Goal: Transaction & Acquisition: Purchase product/service

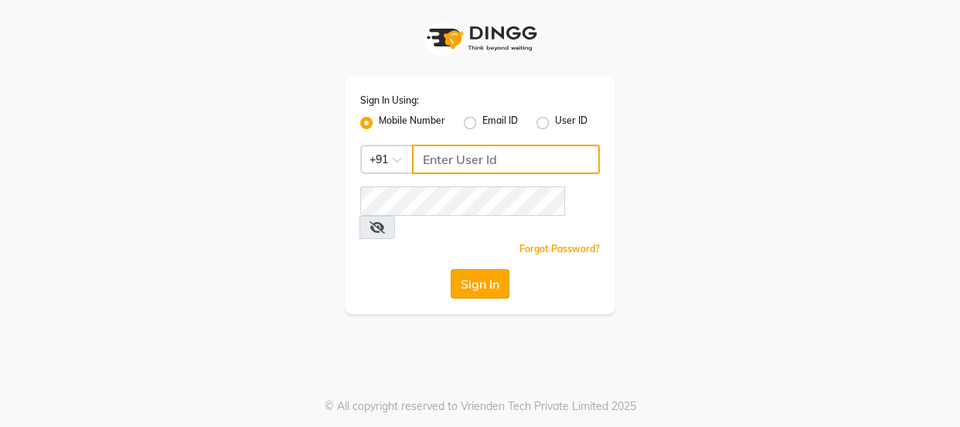
type input "7328050830"
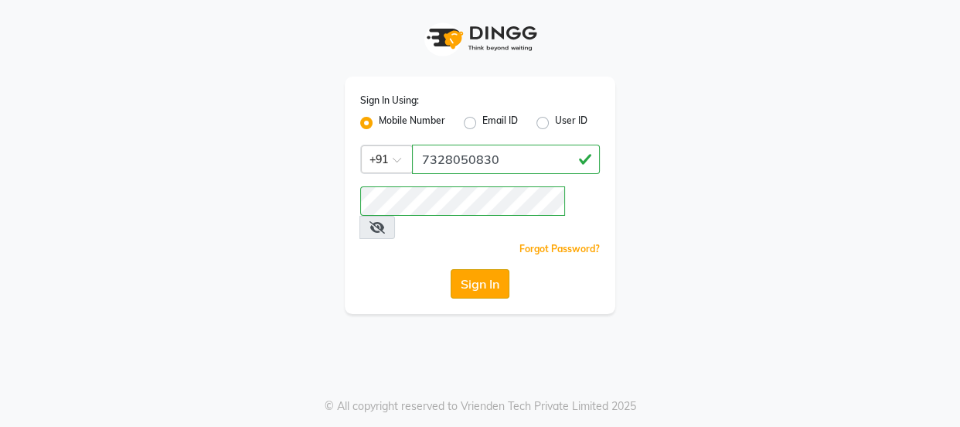
click at [476, 269] on button "Sign In" at bounding box center [480, 283] width 59 height 29
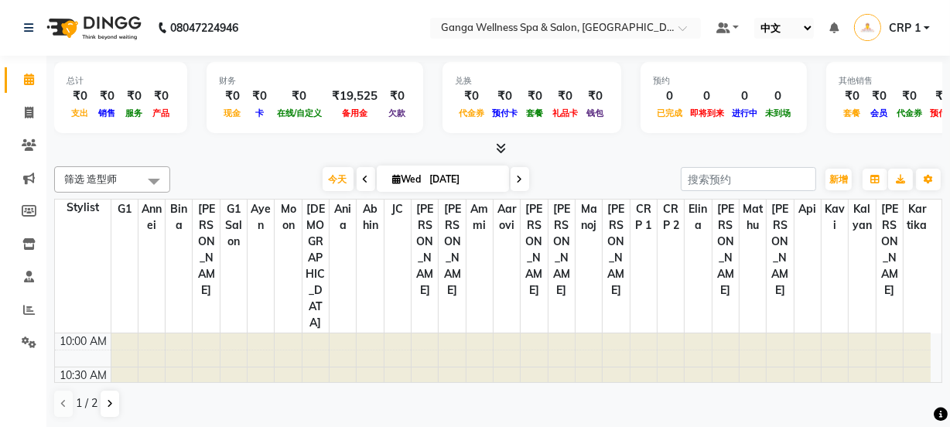
click at [773, 35] on select "英语 英语 Español العربية मराठी हिंदी ગુજરાતી தமிழ் 中文" at bounding box center [784, 28] width 60 height 21
click at [754, 18] on select "英语 英语 Español العربية मराठी हिंदी ગુજરાતી தமிழ் 中文" at bounding box center [784, 28] width 60 height 21
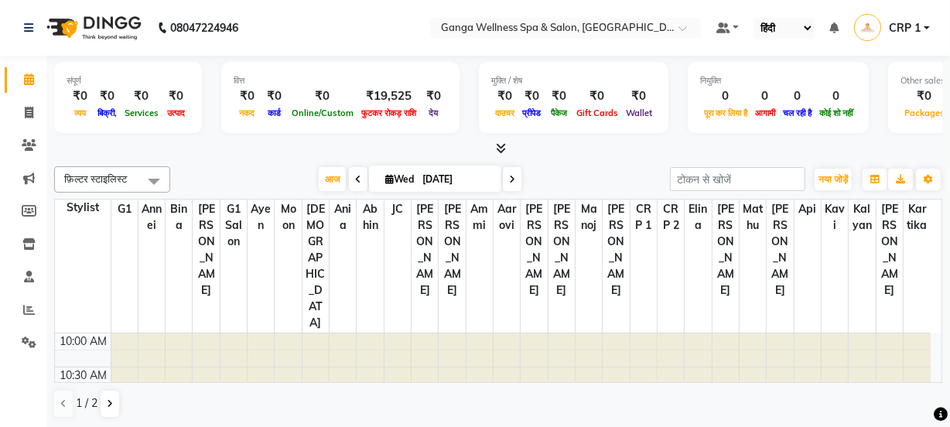
click at [768, 26] on select "English ENGLISH Español العربية मराठी हिंदी ગુજરાતી தமிழ் 中文" at bounding box center [784, 28] width 60 height 21
select select "en"
click at [754, 18] on select "English ENGLISH Español العربية मराठी हिंदी ગુજરાતી தமிழ் 中文" at bounding box center [787, 28] width 66 height 21
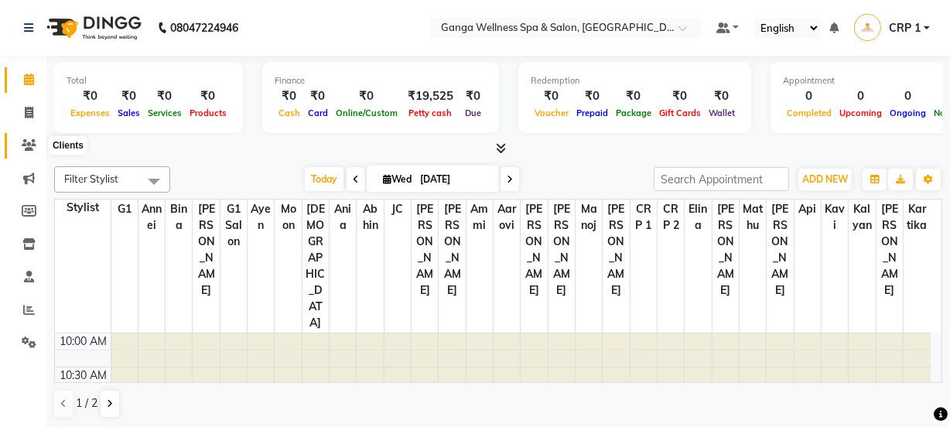
click at [29, 147] on icon at bounding box center [29, 145] width 15 height 12
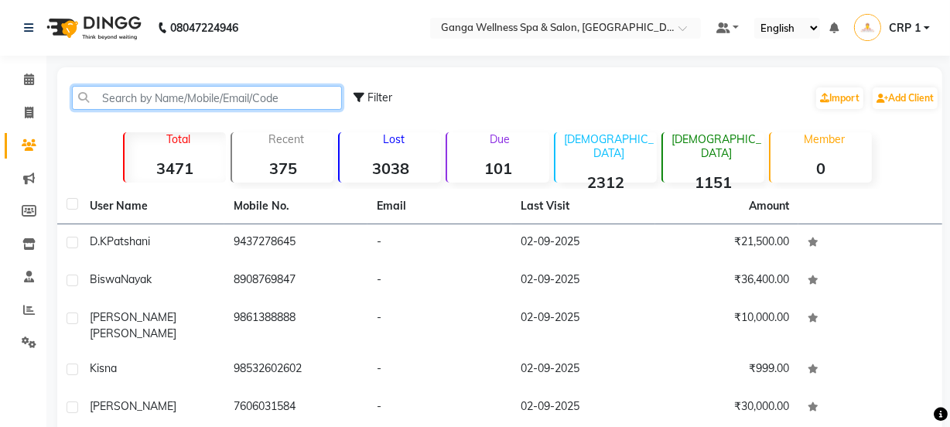
click at [182, 97] on input "text" at bounding box center [207, 98] width 270 height 24
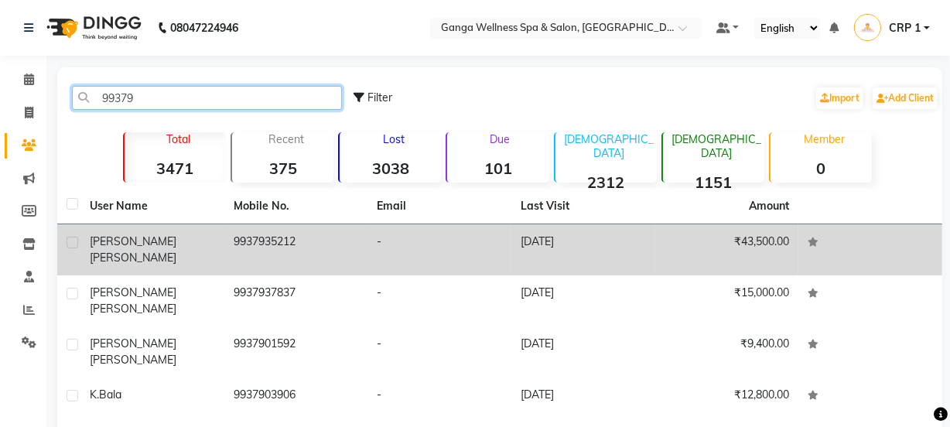
type input "99379"
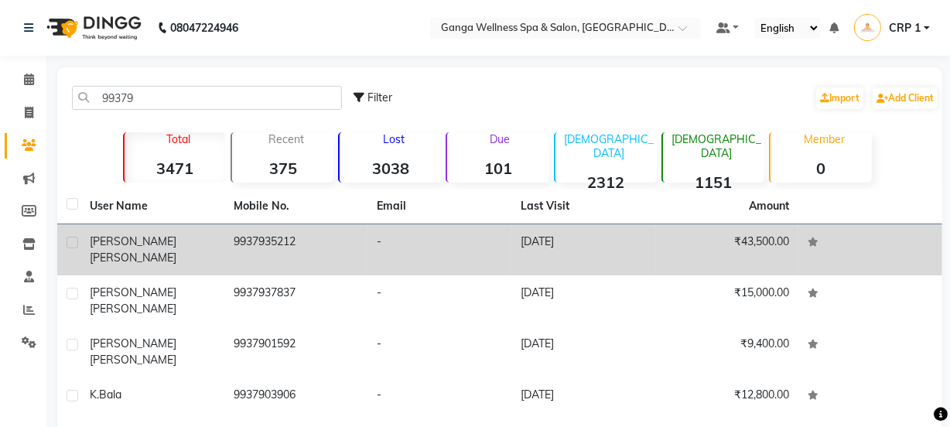
click at [154, 247] on div "[PERSON_NAME]" at bounding box center [152, 250] width 125 height 32
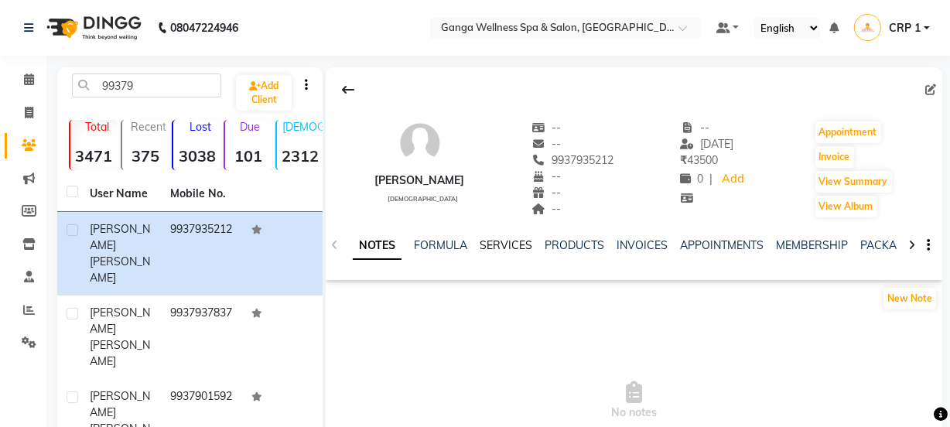
click at [506, 247] on link "SERVICES" at bounding box center [505, 245] width 53 height 14
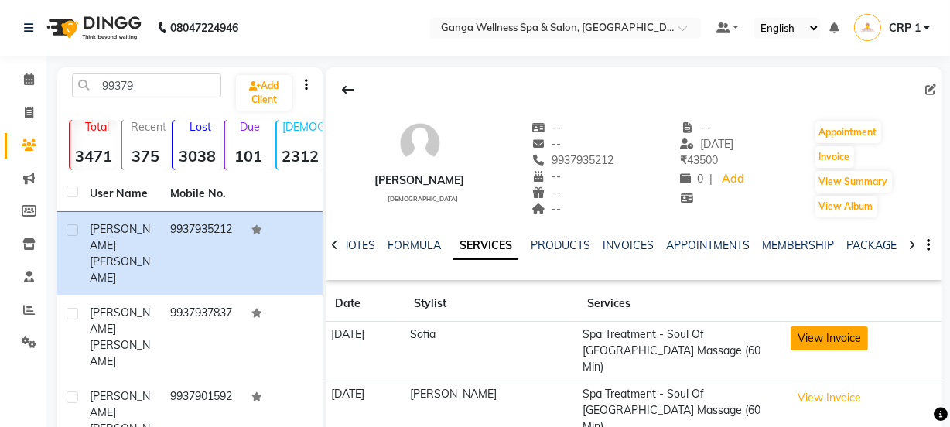
click at [803, 339] on button "View Invoice" at bounding box center [828, 338] width 77 height 24
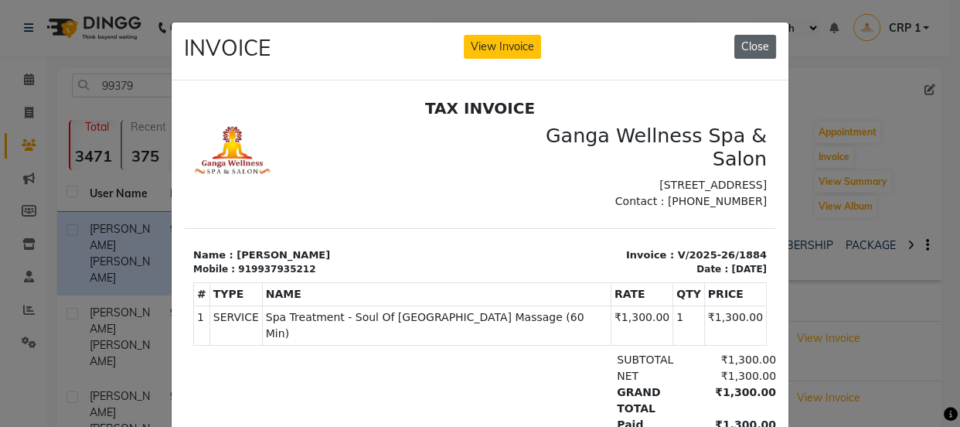
click at [756, 43] on button "Close" at bounding box center [756, 47] width 42 height 24
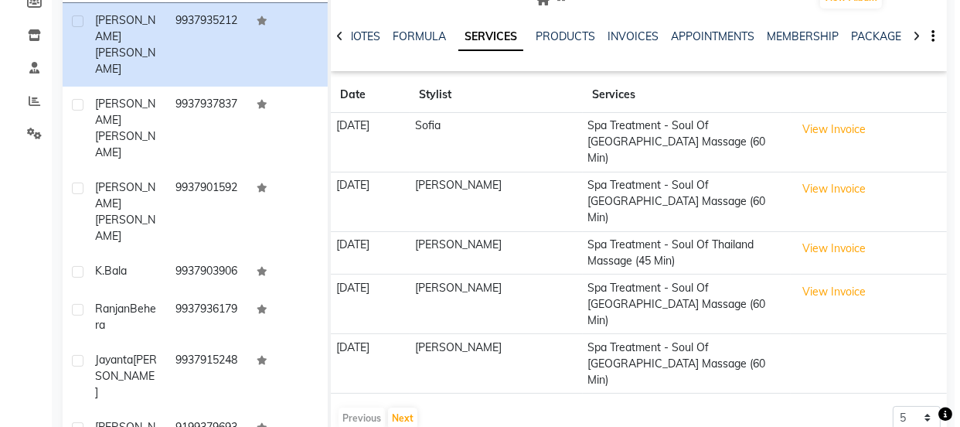
scroll to position [210, 0]
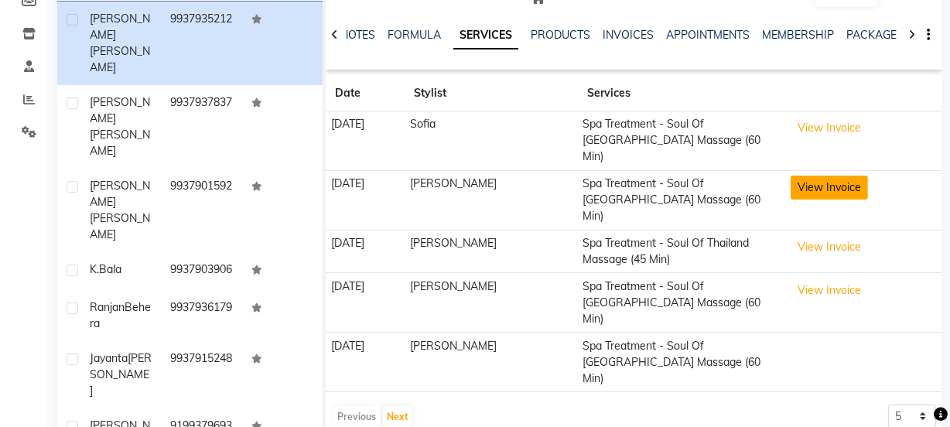
click at [827, 176] on button "View Invoice" at bounding box center [828, 188] width 77 height 24
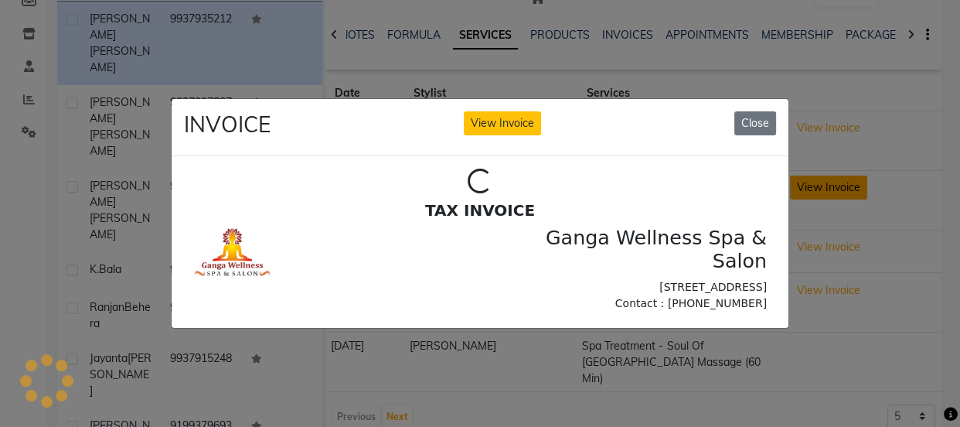
scroll to position [0, 0]
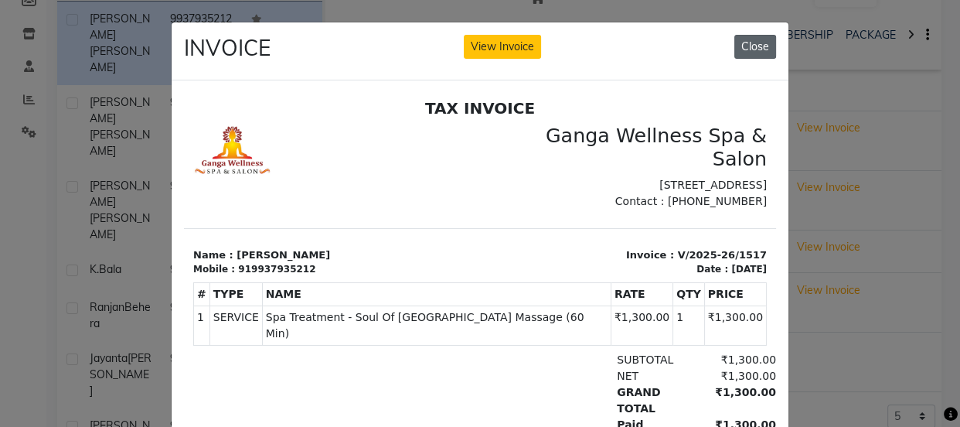
click at [750, 42] on button "Close" at bounding box center [756, 47] width 42 height 24
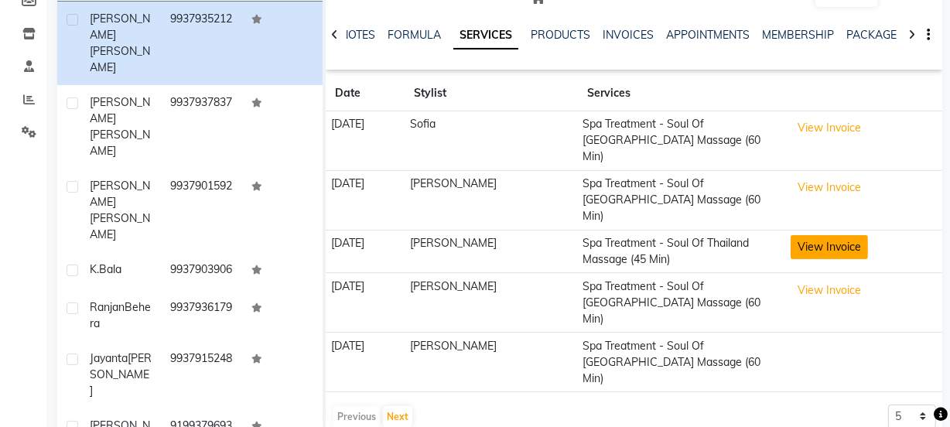
click at [815, 235] on button "View Invoice" at bounding box center [828, 247] width 77 height 24
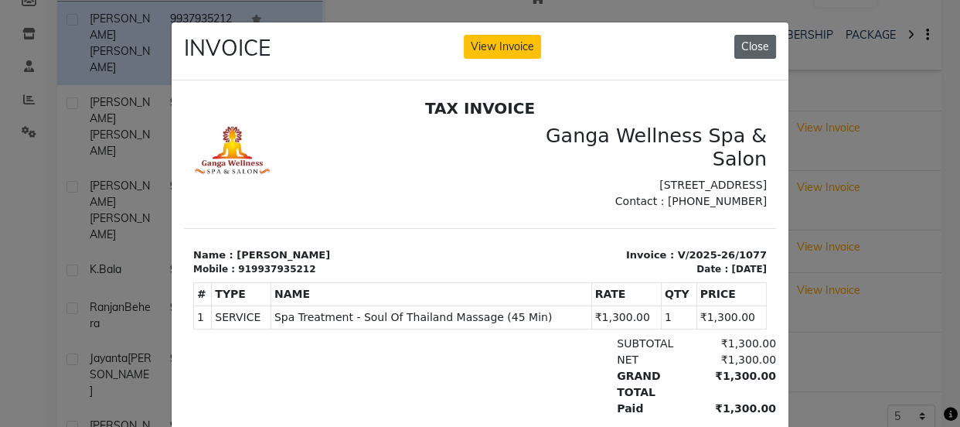
click at [743, 49] on button "Close" at bounding box center [756, 47] width 42 height 24
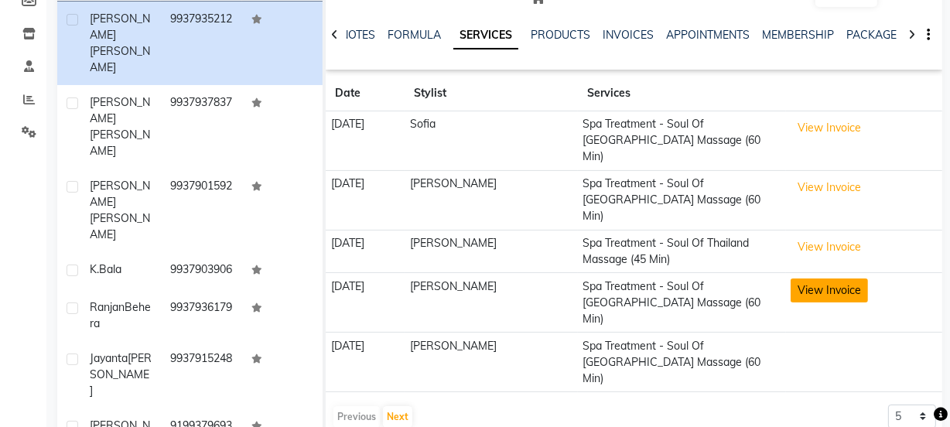
click at [820, 278] on button "View Invoice" at bounding box center [828, 290] width 77 height 24
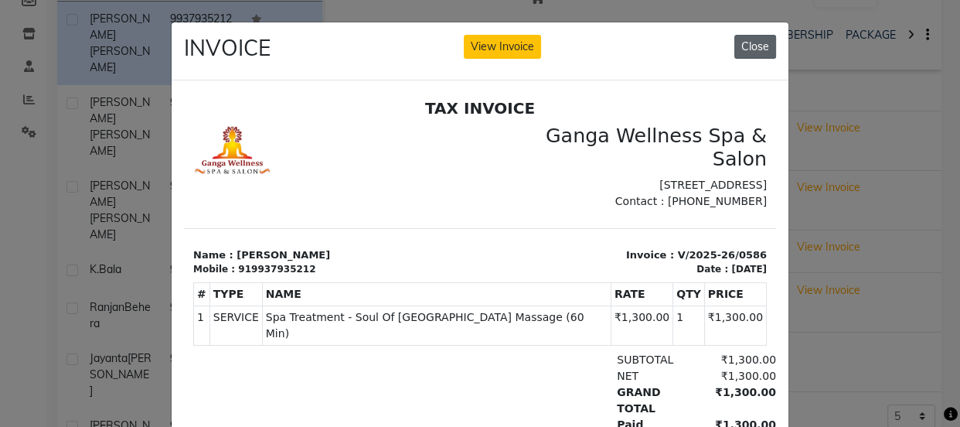
click at [756, 49] on button "Close" at bounding box center [756, 47] width 42 height 24
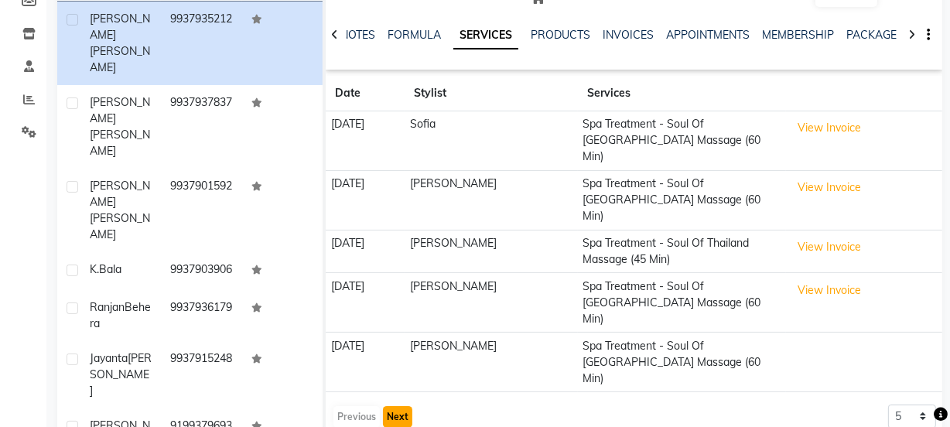
click at [397, 406] on button "Next" at bounding box center [397, 417] width 29 height 22
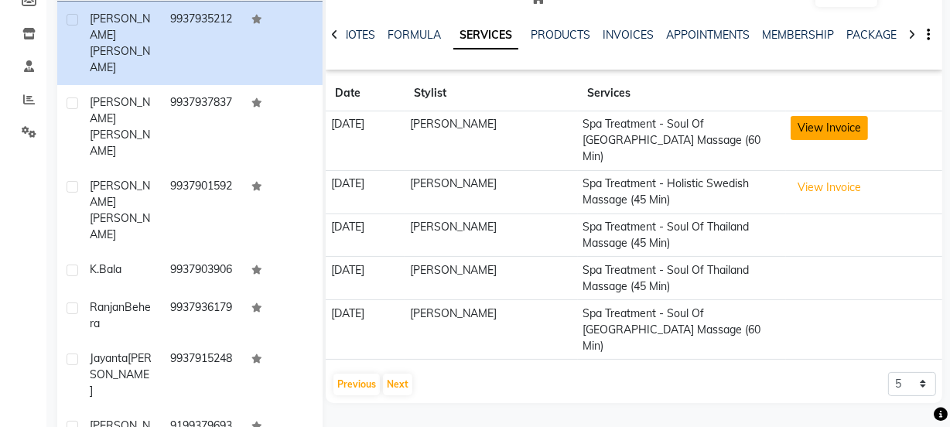
click at [820, 124] on button "View Invoice" at bounding box center [828, 128] width 77 height 24
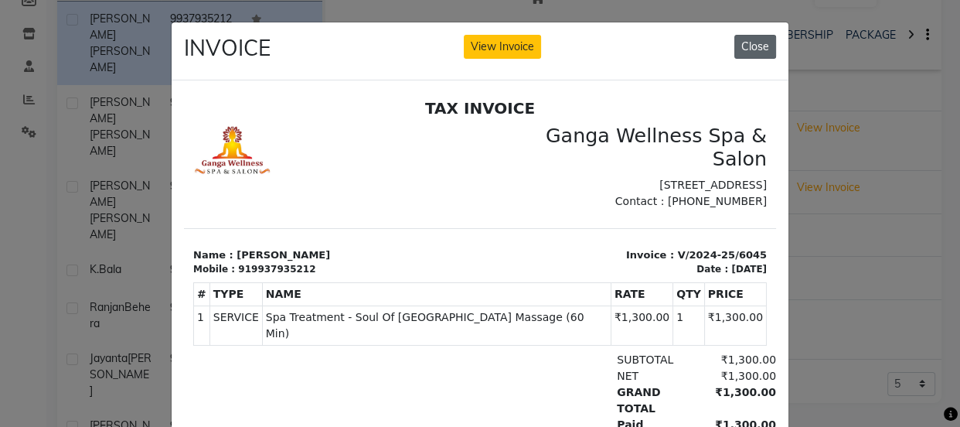
click at [766, 57] on button "Close" at bounding box center [756, 47] width 42 height 24
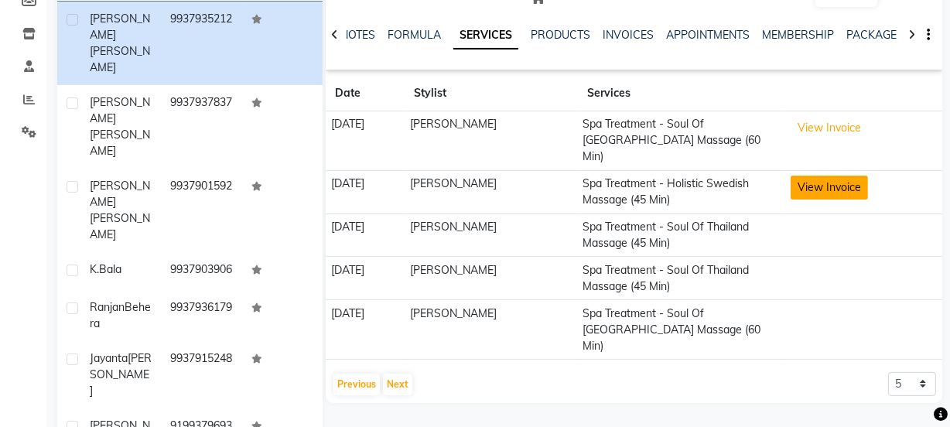
click at [814, 176] on button "View Invoice" at bounding box center [828, 188] width 77 height 24
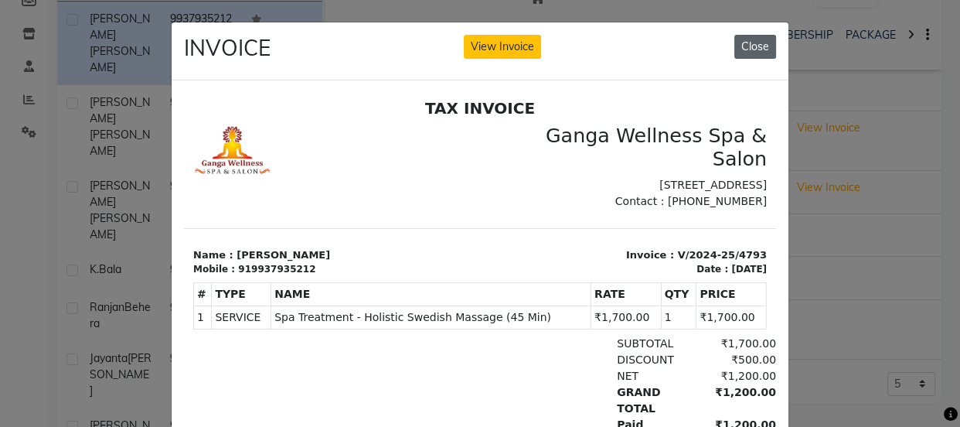
click at [745, 51] on button "Close" at bounding box center [756, 47] width 42 height 24
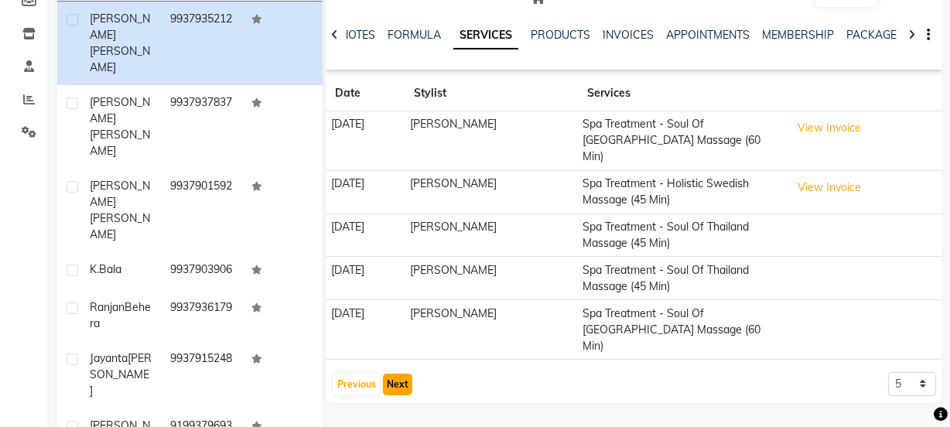
click at [391, 373] on button "Next" at bounding box center [397, 384] width 29 height 22
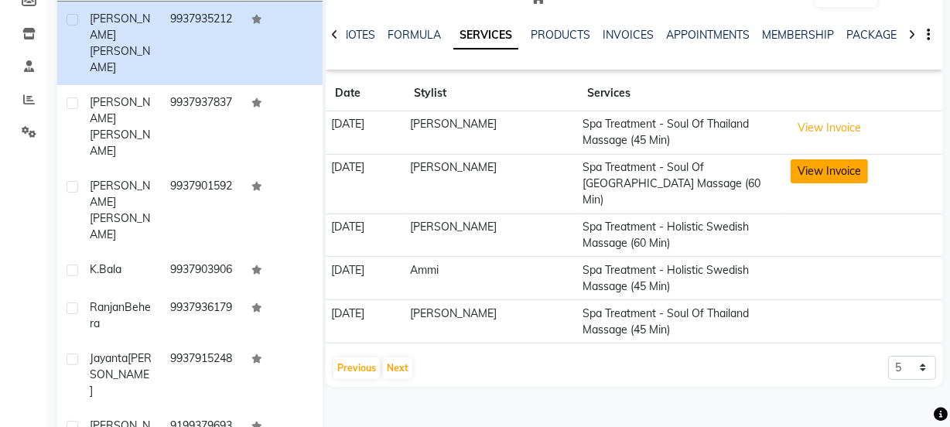
click at [842, 179] on button "View Invoice" at bounding box center [828, 171] width 77 height 24
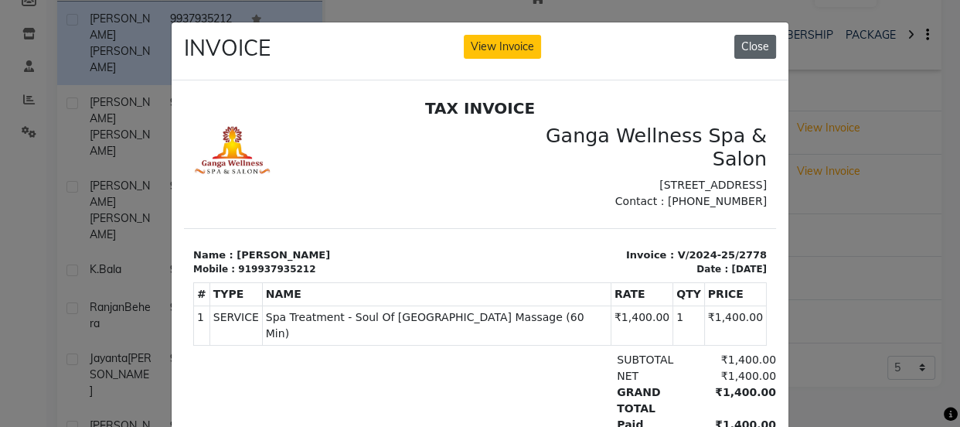
click at [752, 56] on button "Close" at bounding box center [756, 47] width 42 height 24
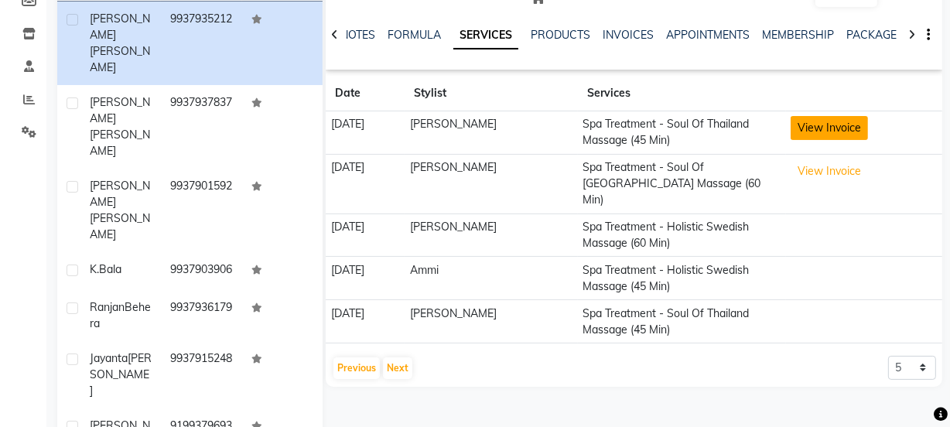
click at [818, 135] on button "View Invoice" at bounding box center [828, 128] width 77 height 24
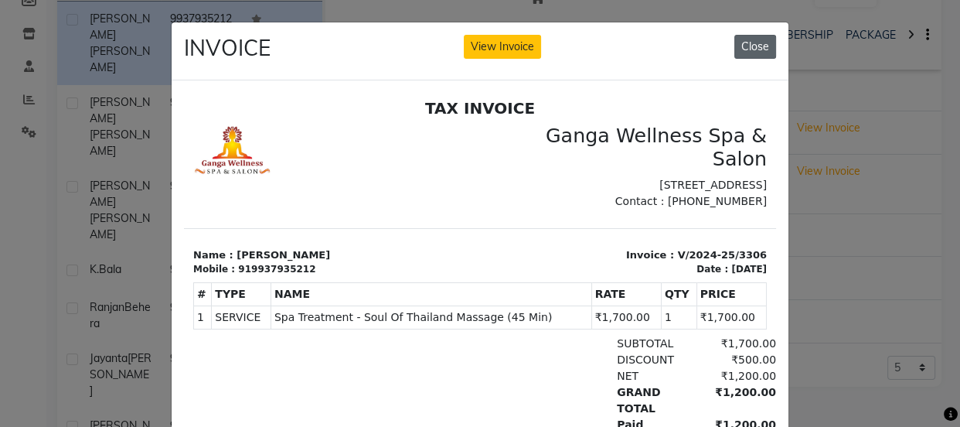
click at [749, 56] on button "Close" at bounding box center [756, 47] width 42 height 24
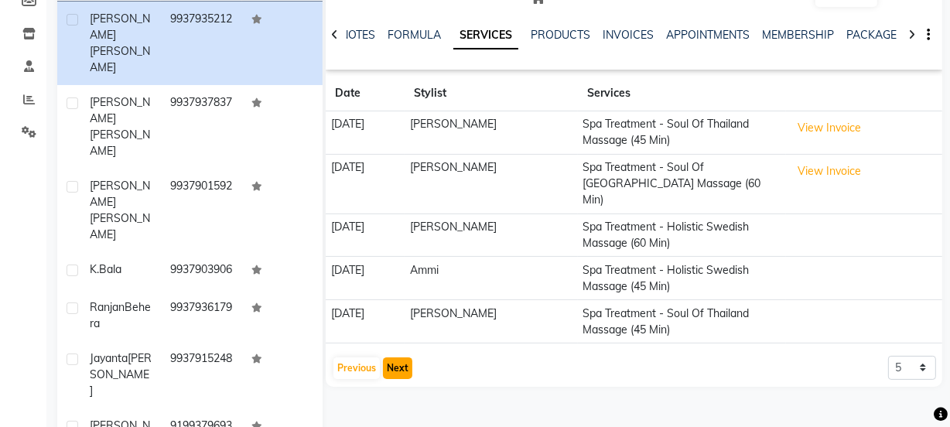
click at [395, 357] on button "Next" at bounding box center [397, 368] width 29 height 22
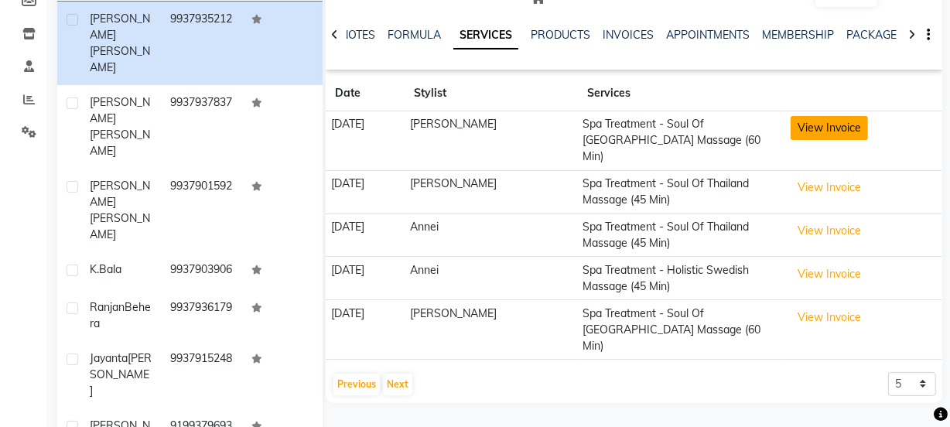
click at [810, 122] on button "View Invoice" at bounding box center [828, 128] width 77 height 24
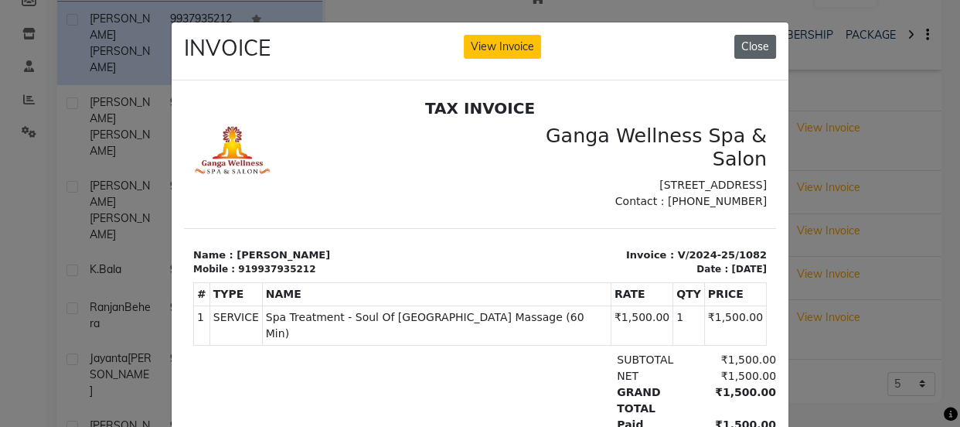
click at [751, 56] on button "Close" at bounding box center [756, 47] width 42 height 24
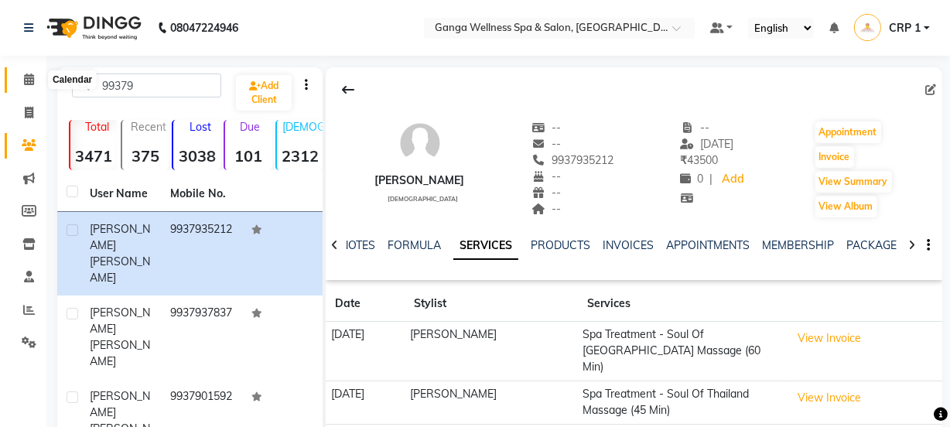
click at [26, 72] on span at bounding box center [28, 80] width 27 height 18
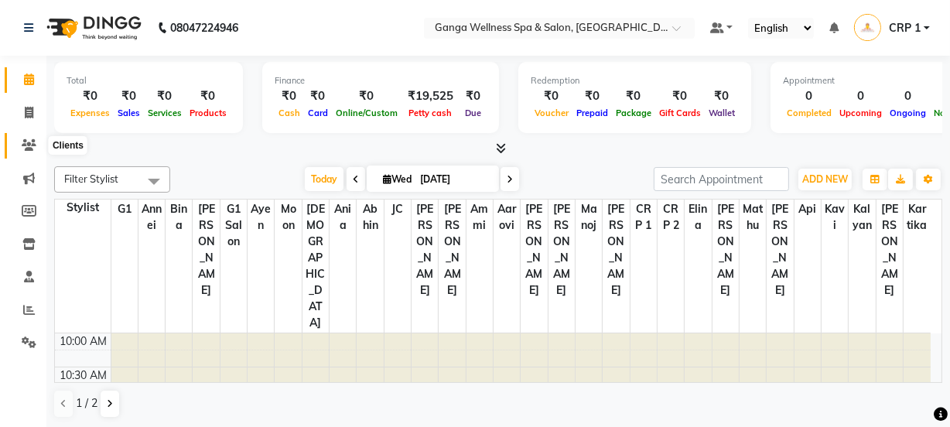
click at [26, 140] on icon at bounding box center [29, 145] width 15 height 12
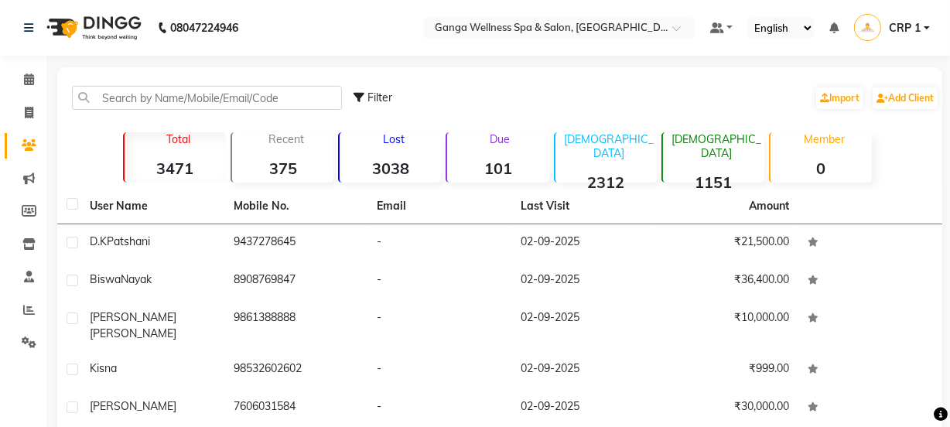
click at [58, 204] on th at bounding box center [68, 207] width 23 height 36
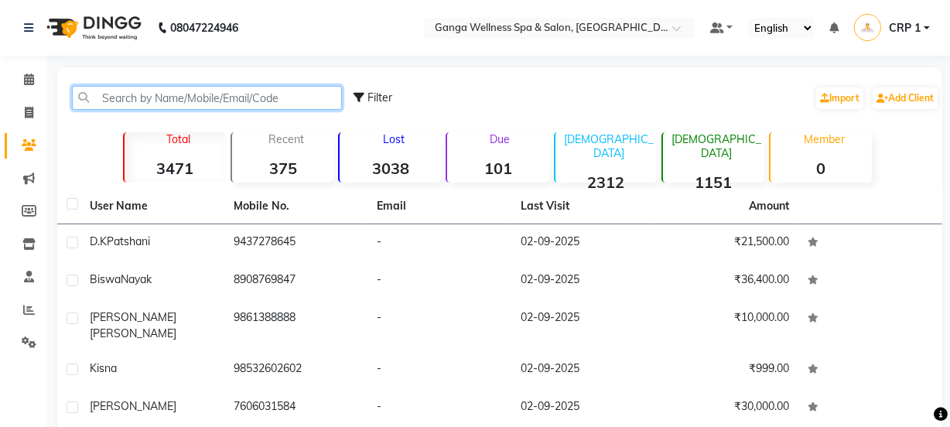
click at [97, 90] on input "text" at bounding box center [207, 98] width 270 height 24
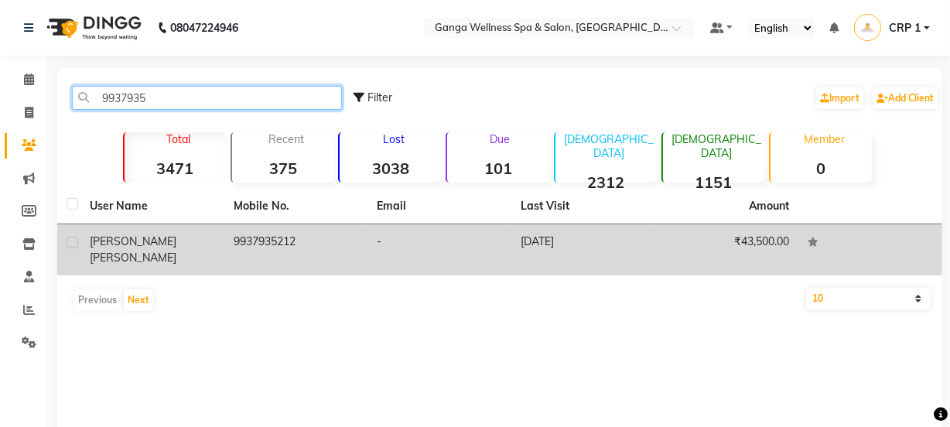
type input "9937935"
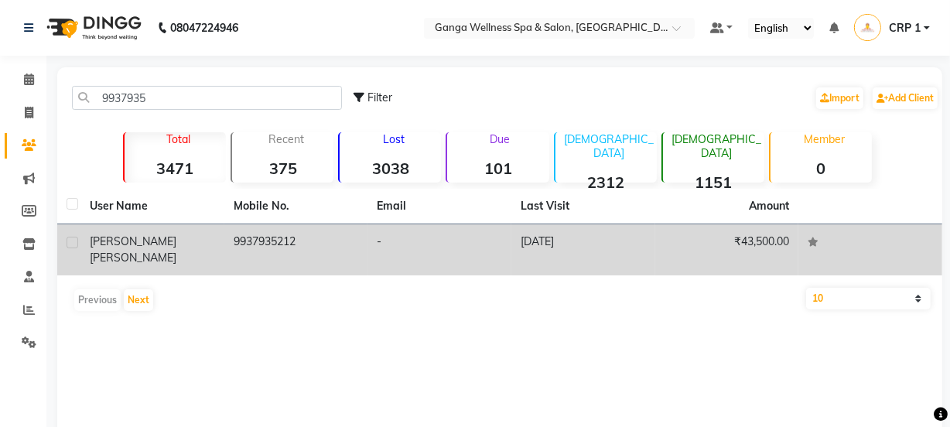
click at [302, 260] on td "9937935212" at bounding box center [296, 249] width 144 height 51
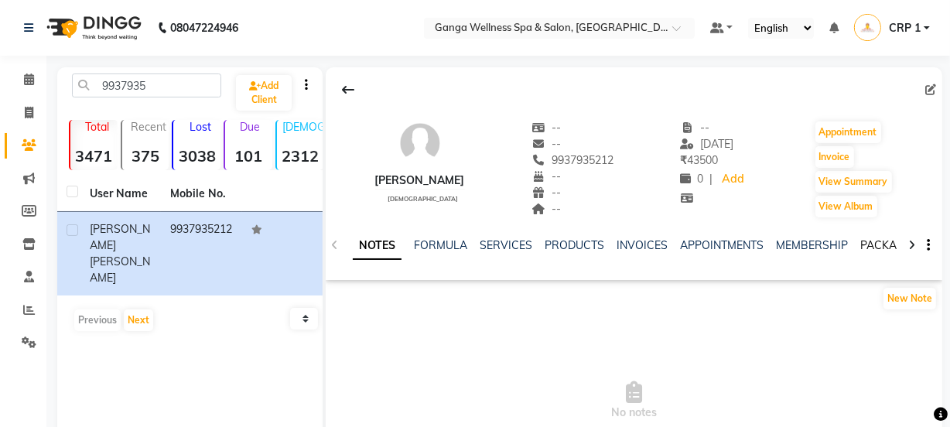
click at [889, 244] on link "PACKAGES" at bounding box center [888, 245] width 57 height 14
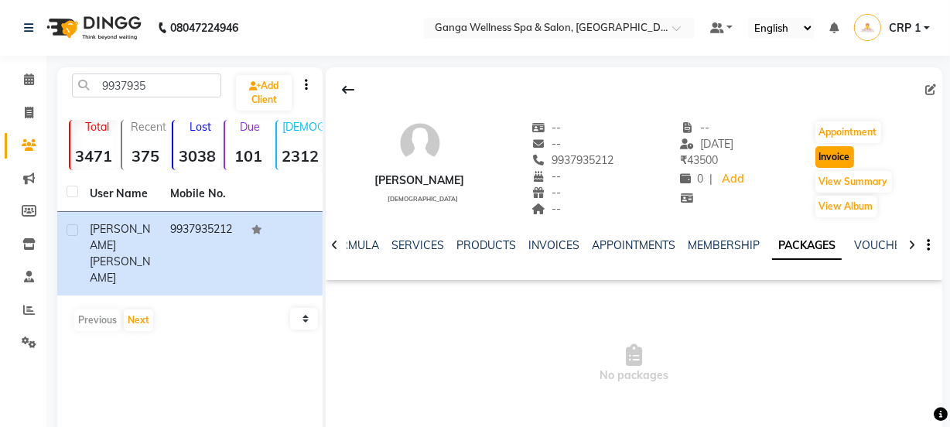
click at [839, 160] on button "Invoice" at bounding box center [834, 157] width 39 height 22
select select "service"
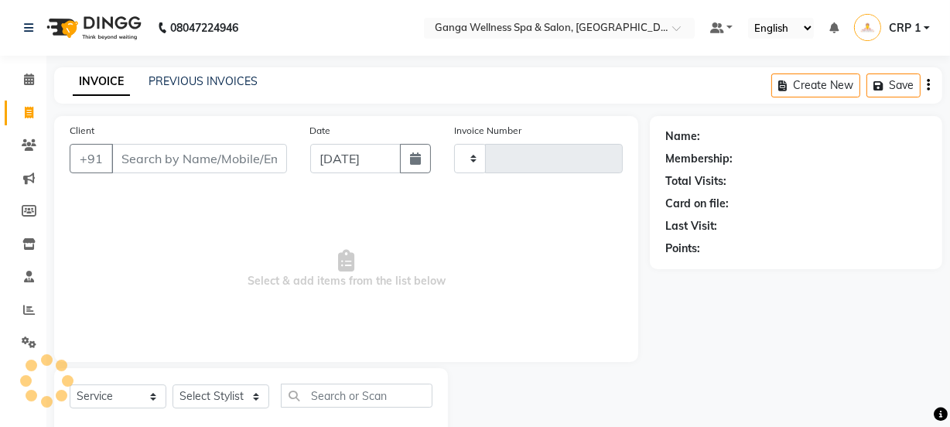
scroll to position [39, 0]
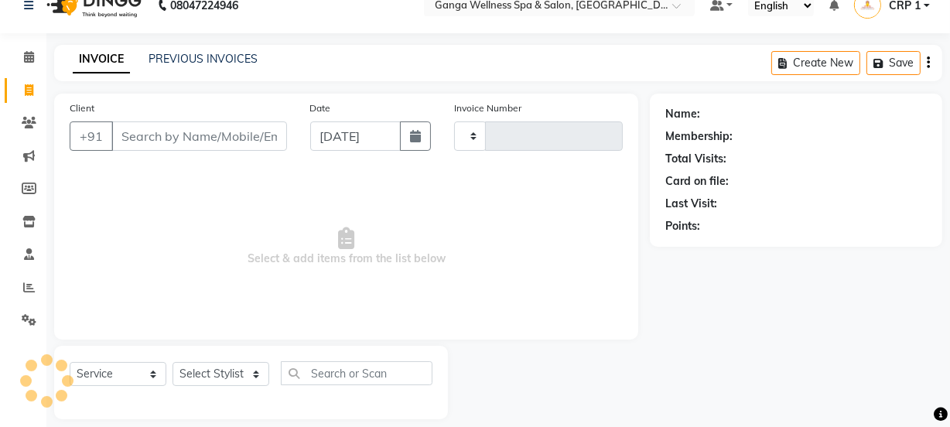
type input "2304"
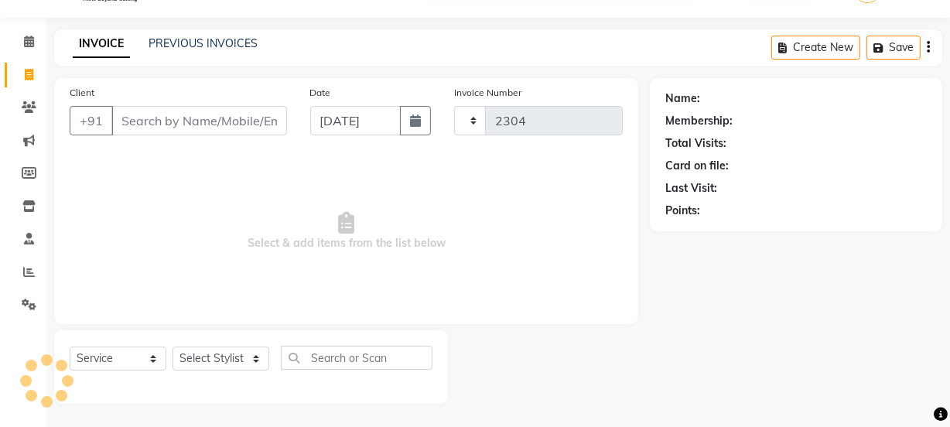
select select "715"
click at [206, 352] on select "Select Stylist" at bounding box center [220, 358] width 97 height 24
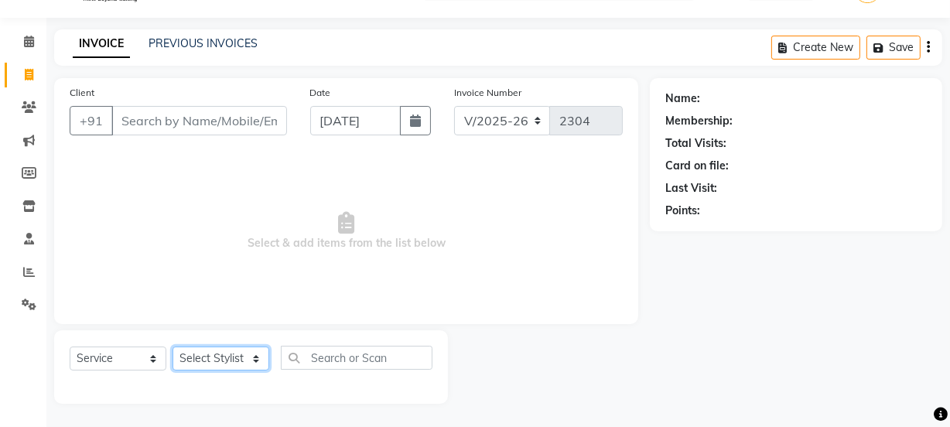
type input "9937935212"
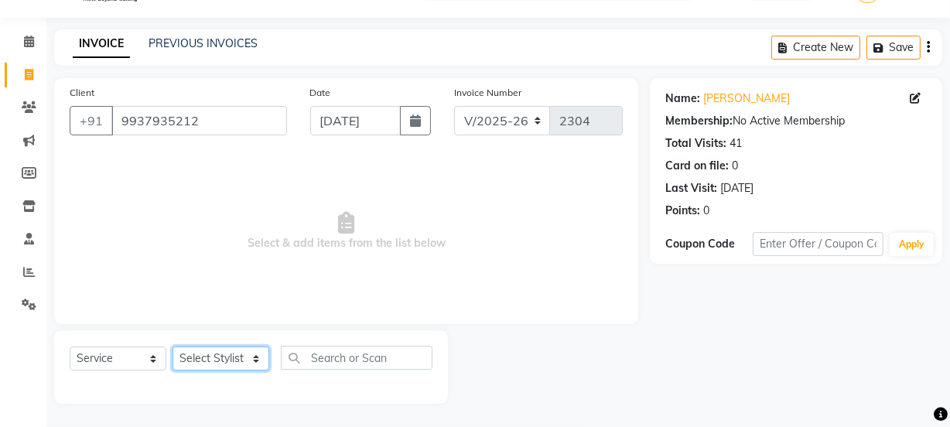
select select "69036"
click at [172, 346] on select "Select Stylist Aarovi [PERSON_NAME] [PERSON_NAME] Ammi [PERSON_NAME] CRP 1 CRP …" at bounding box center [220, 358] width 97 height 24
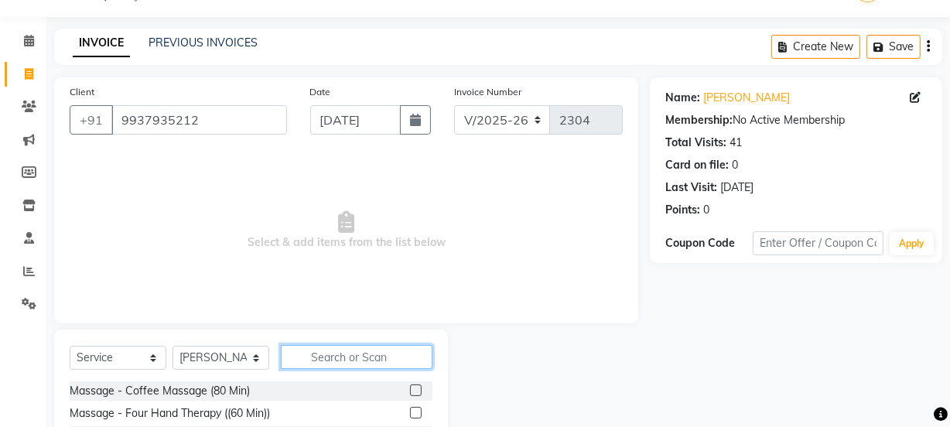
click at [326, 367] on input "text" at bounding box center [357, 357] width 152 height 24
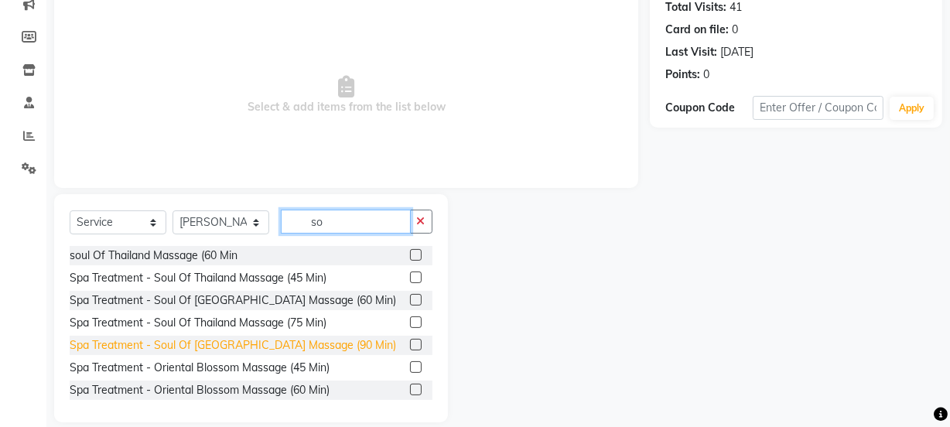
scroll to position [179, 0]
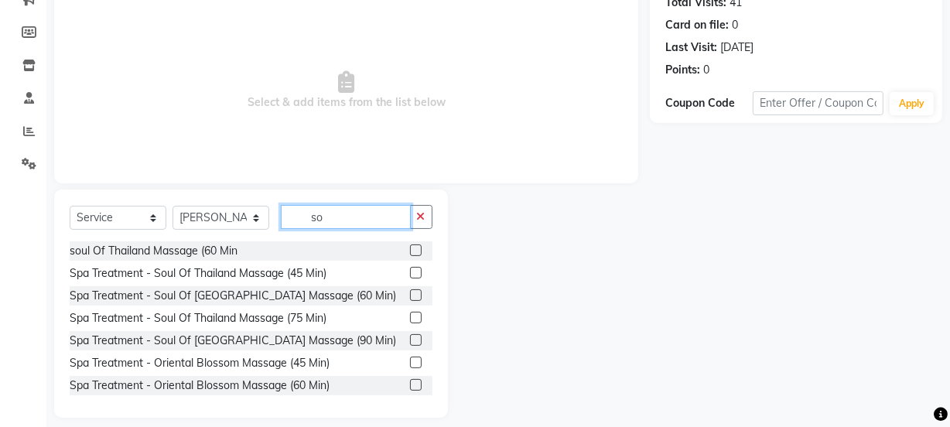
type input "so"
click at [410, 294] on label at bounding box center [416, 295] width 12 height 12
click at [410, 294] on input "checkbox" at bounding box center [415, 296] width 10 height 10
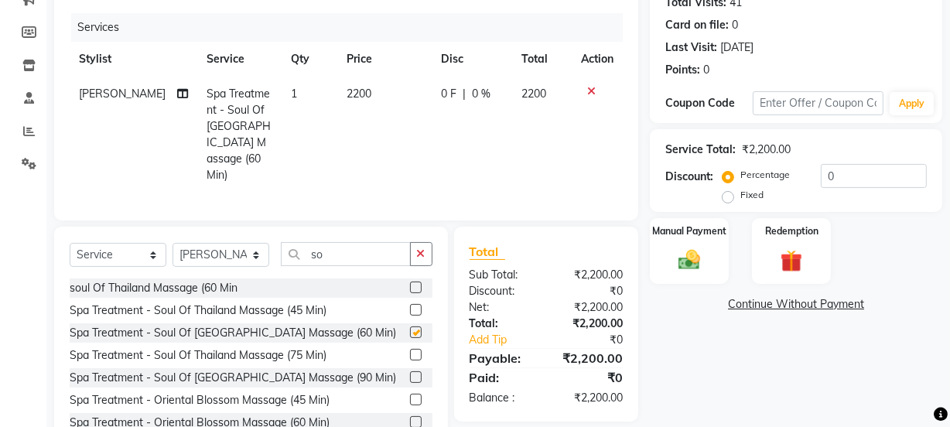
checkbox input "false"
click at [378, 138] on td "2200" at bounding box center [384, 135] width 95 height 116
select select "69036"
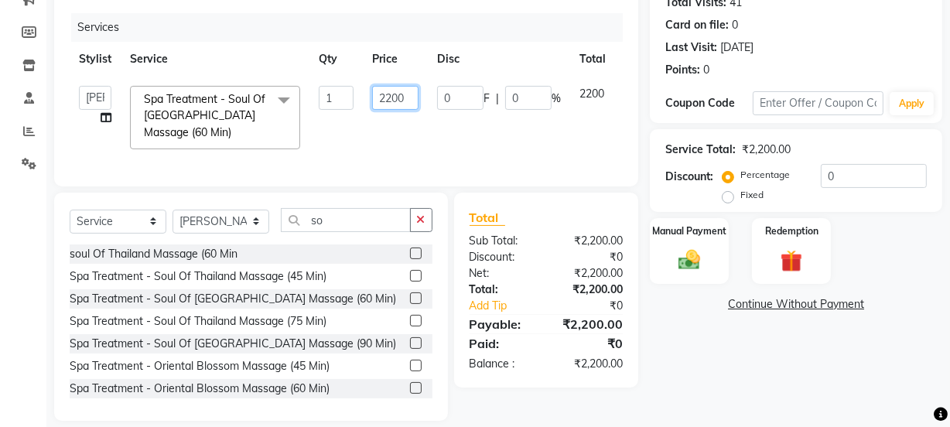
click at [405, 94] on input "2200" at bounding box center [395, 98] width 46 height 24
type input "2"
type input "1300"
click at [433, 114] on td "0 F | 0 %" at bounding box center [499, 118] width 142 height 82
select select "69036"
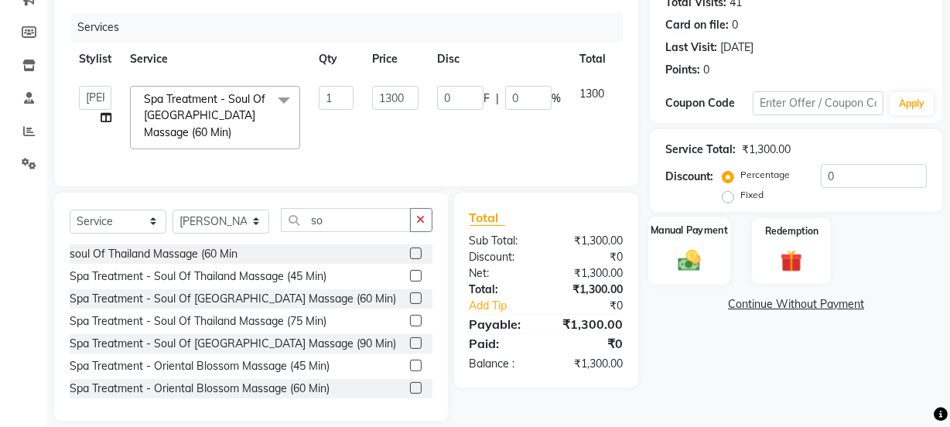
click at [695, 223] on label "Manual Payment" at bounding box center [688, 230] width 77 height 15
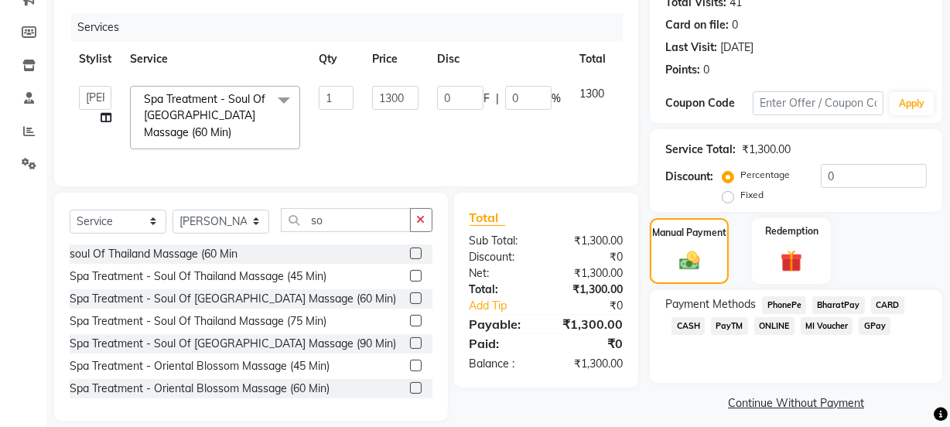
click at [789, 302] on span "PhonePe" at bounding box center [784, 305] width 44 height 18
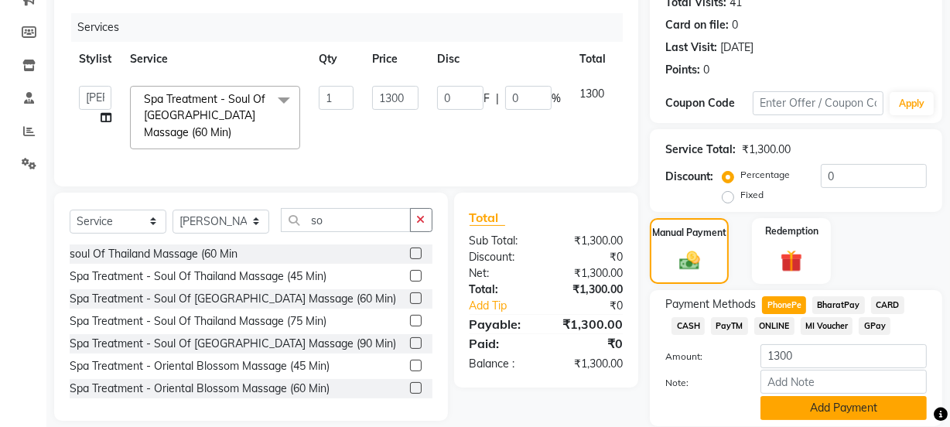
click at [813, 411] on button "Add Payment" at bounding box center [843, 408] width 166 height 24
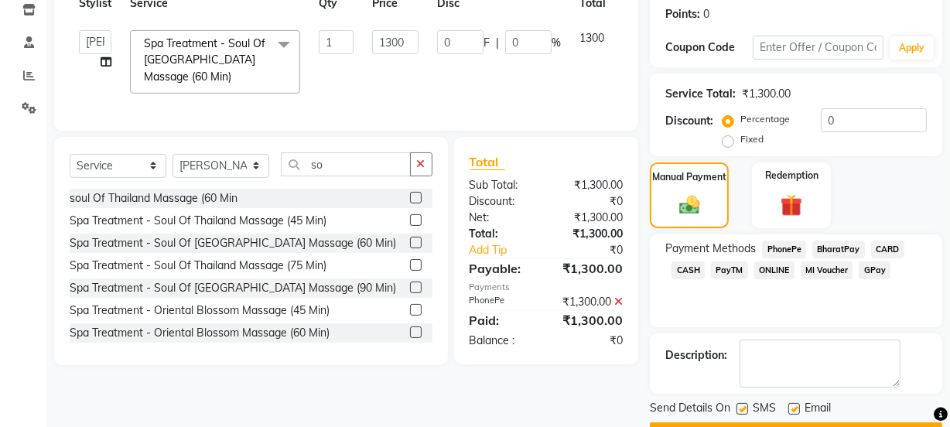
scroll to position [276, 0]
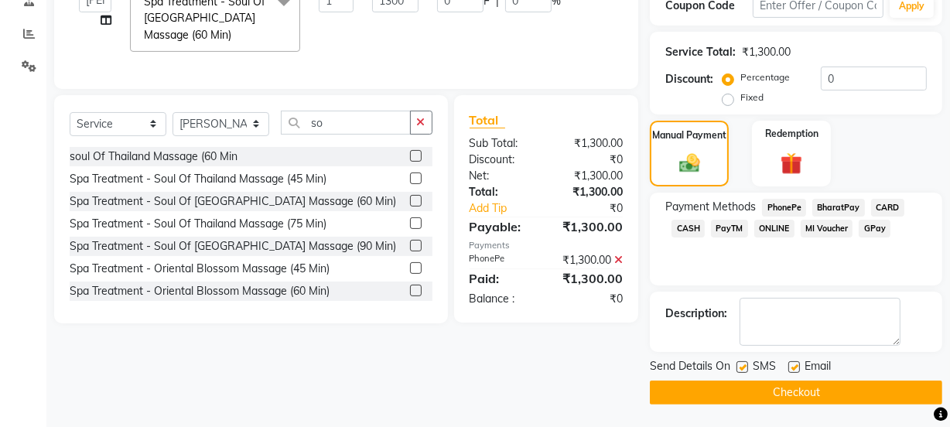
click at [803, 394] on button "Checkout" at bounding box center [795, 392] width 292 height 24
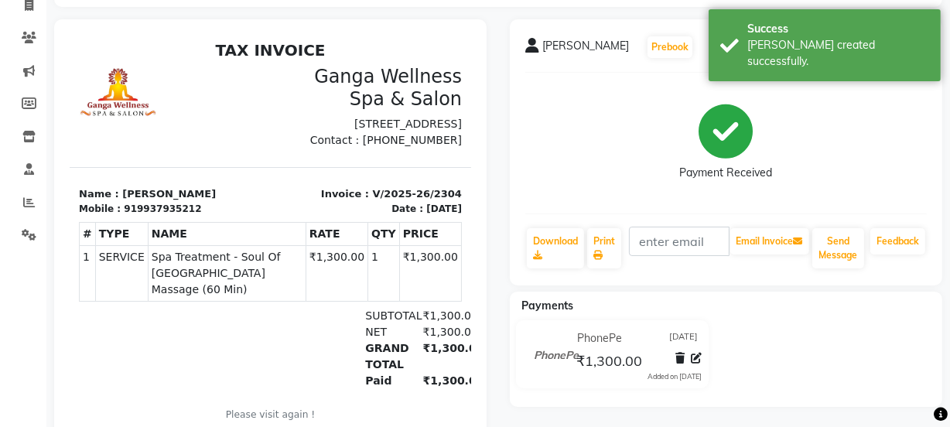
scroll to position [140, 0]
